Goal: Task Accomplishment & Management: Complete application form

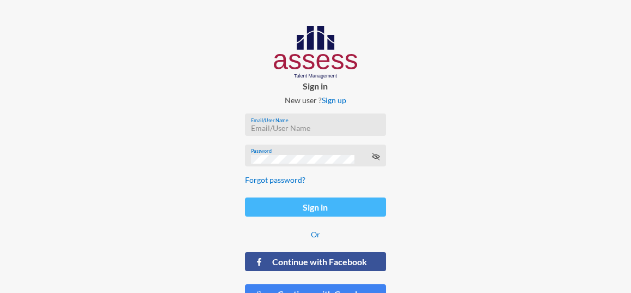
type input "ranaesmat"
click at [299, 205] on button "Sign in" at bounding box center [315, 206] width 141 height 19
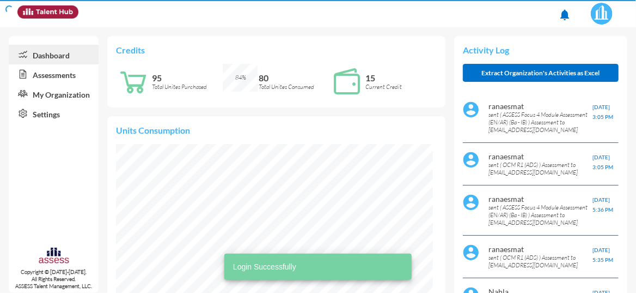
scroll to position [70, 141]
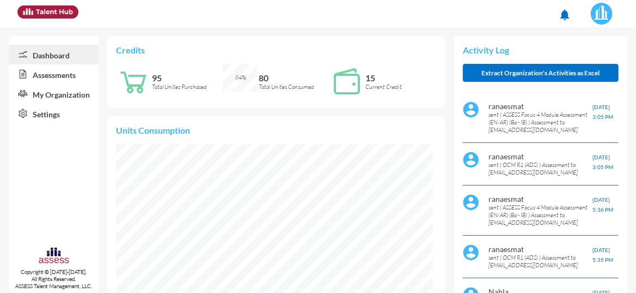
click at [48, 81] on link "Assessments" at bounding box center [54, 74] width 90 height 20
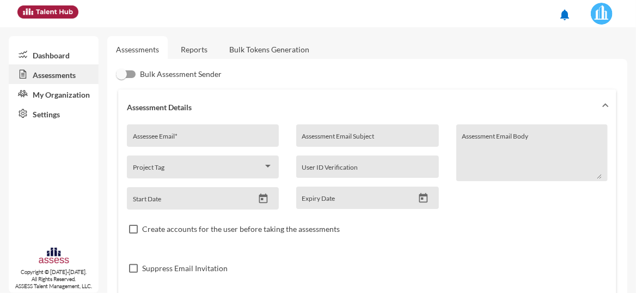
click at [160, 135] on input "Assessee Email *" at bounding box center [203, 139] width 140 height 9
paste input "[PERSON_NAME][EMAIL_ADDRESS][DOMAIN_NAME]"
type input "[PERSON_NAME][EMAIL_ADDRESS][DOMAIN_NAME]"
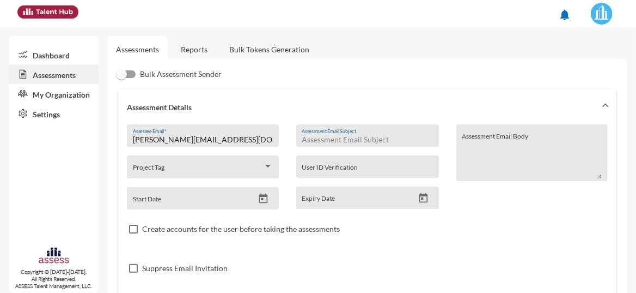
click at [313, 135] on input "Assessment Email Subject" at bounding box center [367, 139] width 131 height 9
click at [332, 142] on input "MasrPay assessment" at bounding box center [367, 139] width 131 height 9
click at [336, 142] on input "MasrPay assessment" at bounding box center [367, 139] width 131 height 9
click at [336, 138] on input "MasrPay assessment" at bounding box center [367, 139] width 131 height 9
click at [334, 139] on input "MasrPay assessment" at bounding box center [367, 139] width 131 height 9
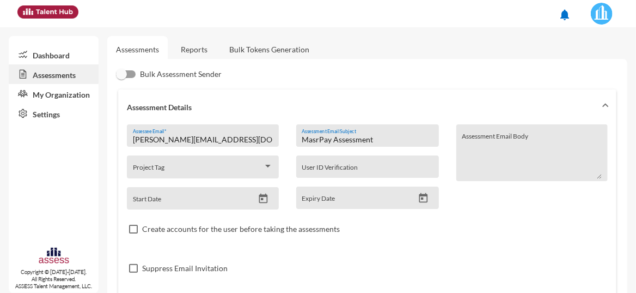
type input "MasrPay Assessment"
click at [307, 248] on div "Suppress Email Invitation" at bounding box center [367, 267] width 481 height 39
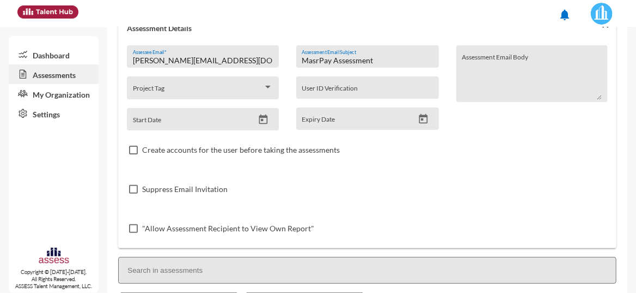
scroll to position [242, 0]
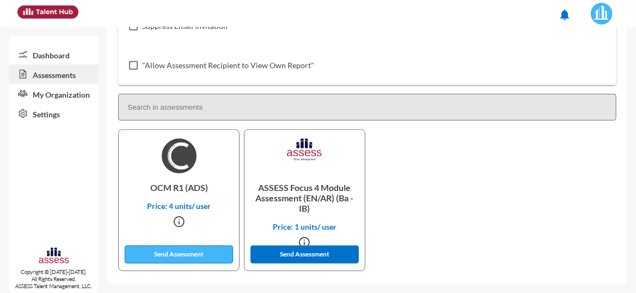
click at [202, 255] on button "Send Assessment" at bounding box center [179, 254] width 108 height 18
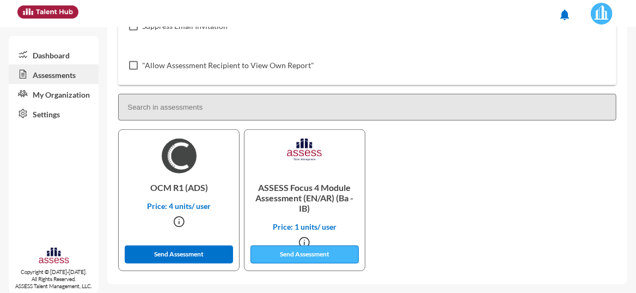
click at [306, 255] on button "Send Assessment" at bounding box center [305, 254] width 108 height 18
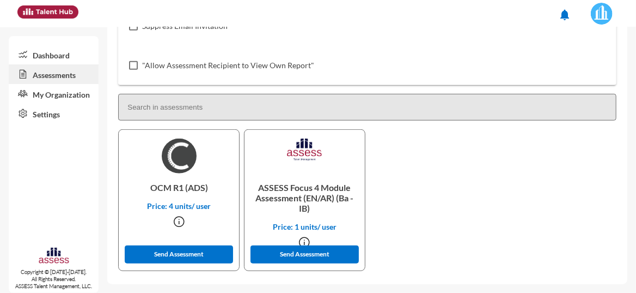
click at [52, 57] on link "Dashboard" at bounding box center [54, 55] width 90 height 20
